Goal: Book appointment/travel/reservation

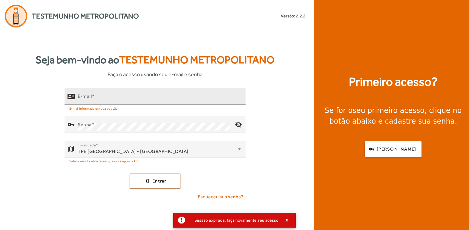
click at [106, 102] on div "E-mail" at bounding box center [159, 96] width 163 height 17
click at [102, 93] on div "E-mail" at bounding box center [159, 96] width 163 height 17
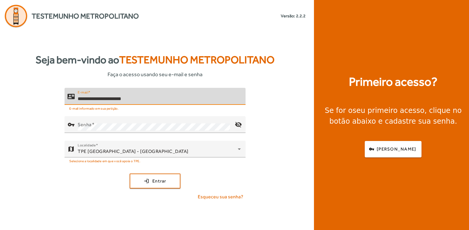
type input "**********"
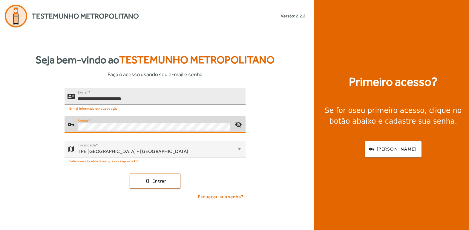
click at [130, 174] on button "login Entrar" at bounding box center [155, 181] width 51 height 15
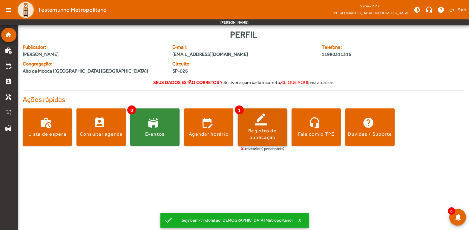
click at [263, 139] on div "Registro de publicação" at bounding box center [262, 134] width 49 height 13
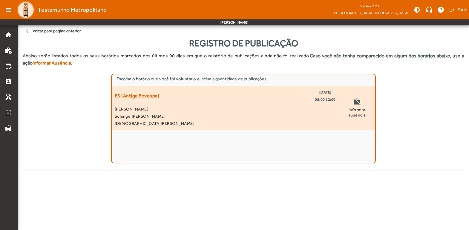
click at [143, 119] on span "Solange [PERSON_NAME]" at bounding box center [225, 116] width 221 height 7
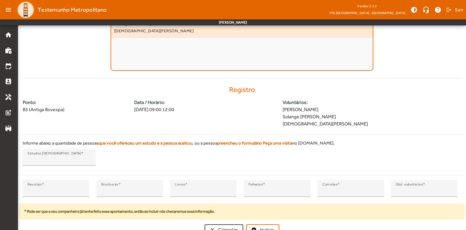
scroll to position [99, 0]
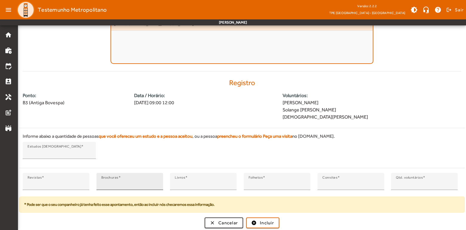
type input "*"
click at [156, 182] on input "*" at bounding box center [129, 183] width 57 height 7
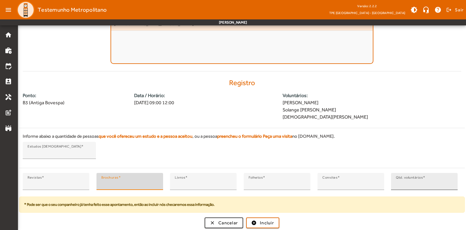
type input "*"
click at [450, 185] on input "*" at bounding box center [424, 183] width 57 height 7
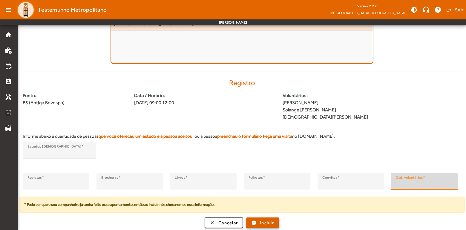
click at [260, 222] on span "Incluir" at bounding box center [267, 223] width 14 height 7
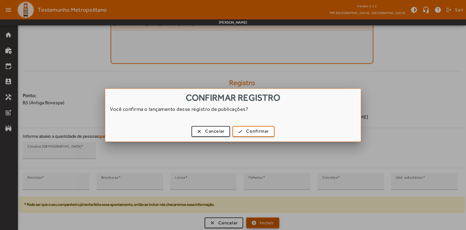
scroll to position [0, 0]
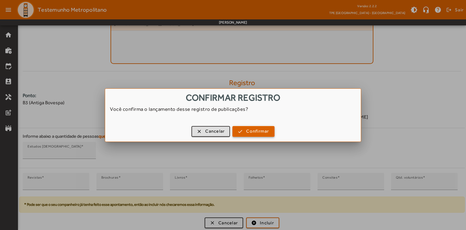
click at [251, 128] on span "Confirmar" at bounding box center [257, 131] width 23 height 7
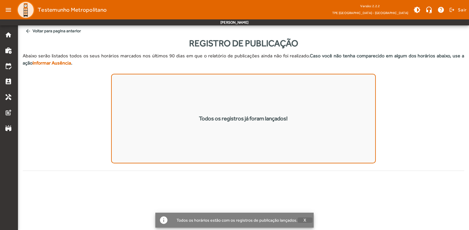
click at [301, 221] on button "X" at bounding box center [304, 219] width 15 height 5
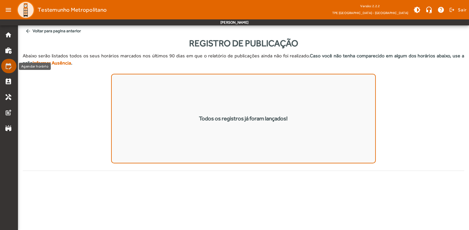
click at [10, 70] on mat-list-item "edit_calendar" at bounding box center [8, 66] width 15 height 14
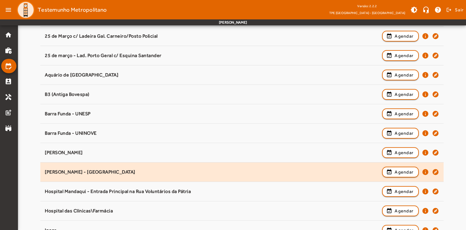
scroll to position [99, 0]
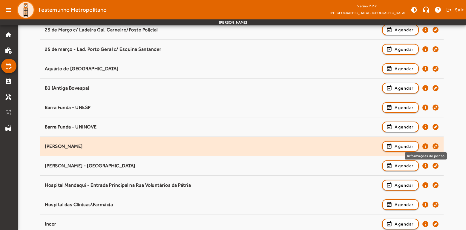
click at [424, 146] on mat-icon "info" at bounding box center [425, 146] width 7 height 7
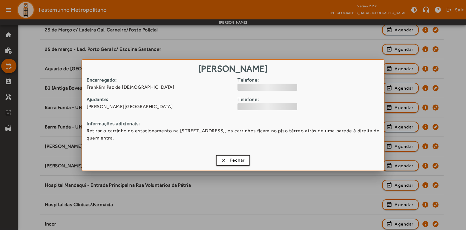
scroll to position [0, 0]
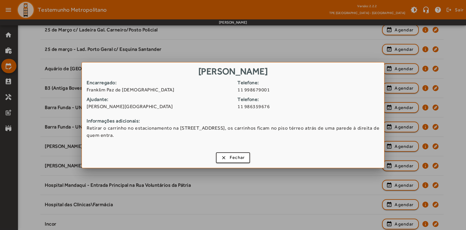
click at [312, 78] on h1 "[PERSON_NAME]" at bounding box center [233, 70] width 302 height 16
click at [316, 81] on strong "Telefone:" at bounding box center [310, 82] width 146 height 7
click at [234, 160] on span "Fechar" at bounding box center [237, 157] width 15 height 7
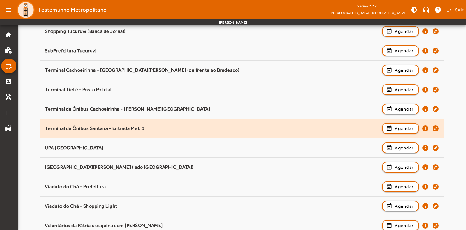
scroll to position [763, 0]
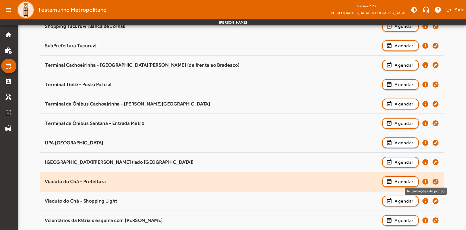
click at [424, 179] on mat-icon "info" at bounding box center [425, 181] width 7 height 7
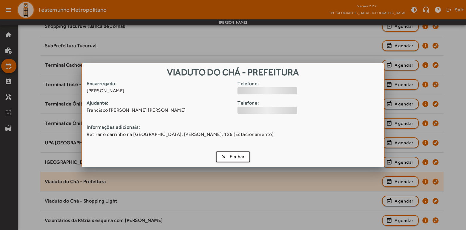
scroll to position [0, 0]
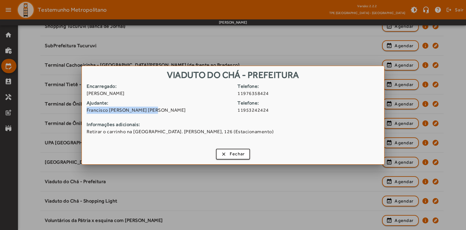
drag, startPoint x: 87, startPoint y: 110, endPoint x: 155, endPoint y: 109, distance: 67.8
click at [155, 109] on span "Francisco [PERSON_NAME] [PERSON_NAME]" at bounding box center [160, 110] width 146 height 7
copy span "Francisco [PERSON_NAME] [PERSON_NAME]"
click at [237, 156] on span "Fechar" at bounding box center [237, 154] width 15 height 7
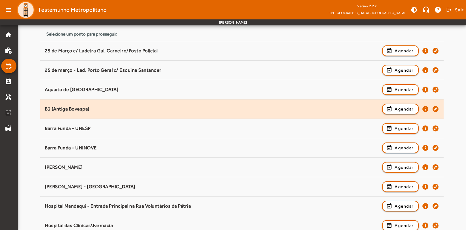
scroll to position [80, 0]
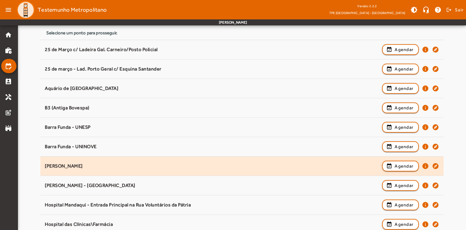
click at [77, 164] on div "[PERSON_NAME]" at bounding box center [212, 166] width 334 height 6
click at [426, 165] on mat-icon "info" at bounding box center [425, 165] width 7 height 7
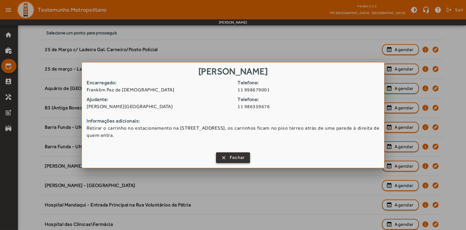
click at [230, 155] on span "Fechar" at bounding box center [237, 157] width 15 height 7
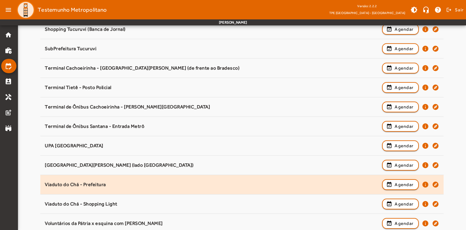
scroll to position [763, 0]
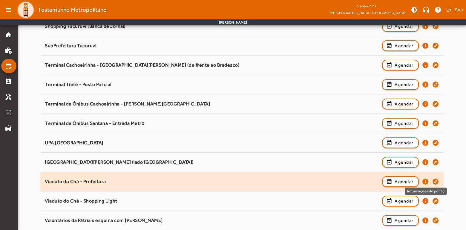
click at [426, 181] on mat-icon "info" at bounding box center [425, 181] width 7 height 7
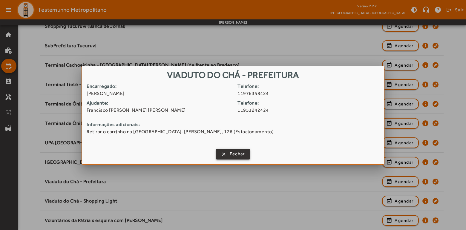
click at [227, 154] on span "button" at bounding box center [233, 154] width 33 height 14
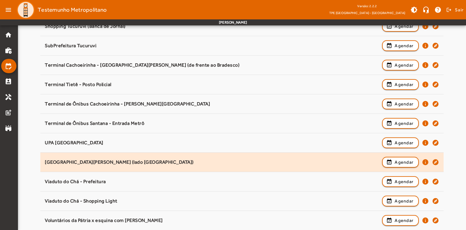
scroll to position [763, 0]
